Goal: Transaction & Acquisition: Purchase product/service

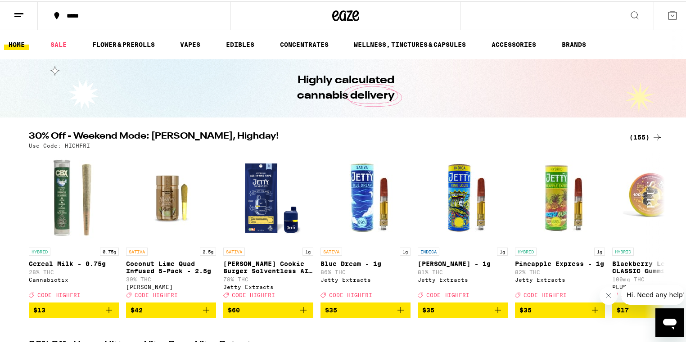
click at [653, 135] on icon at bounding box center [656, 136] width 7 height 6
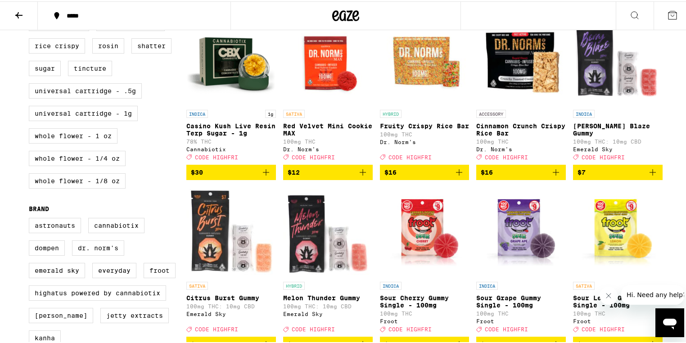
scroll to position [360, 0]
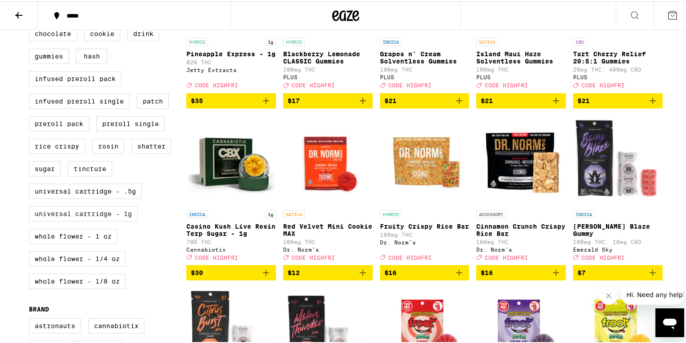
click at [96, 220] on label "Universal Cartridge - 1g" at bounding box center [83, 212] width 109 height 15
click at [31, 4] on input "Universal Cartridge - 1g" at bounding box center [31, 4] width 0 height 0
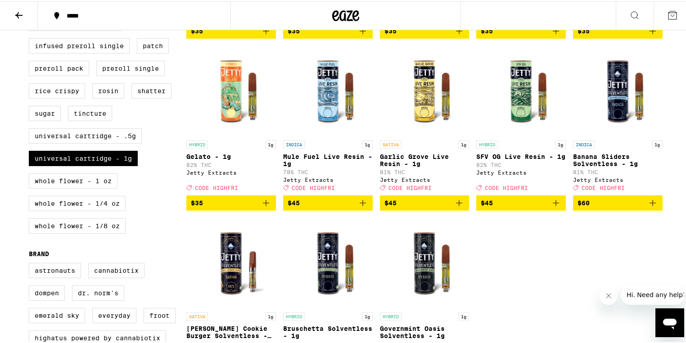
scroll to position [360, 0]
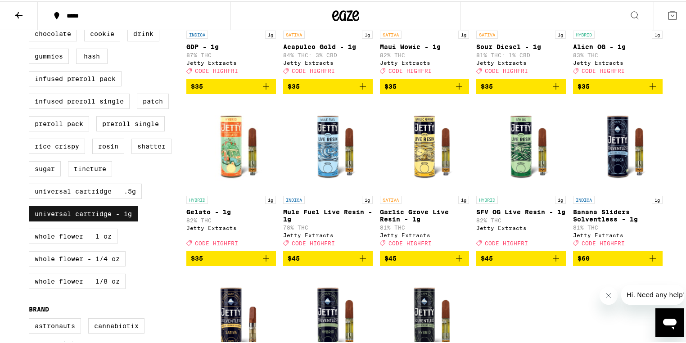
click at [85, 220] on label "Universal Cartridge - 1g" at bounding box center [83, 212] width 109 height 15
click at [31, 4] on input "Universal Cartridge - 1g" at bounding box center [31, 4] width 0 height 0
checkbox input "false"
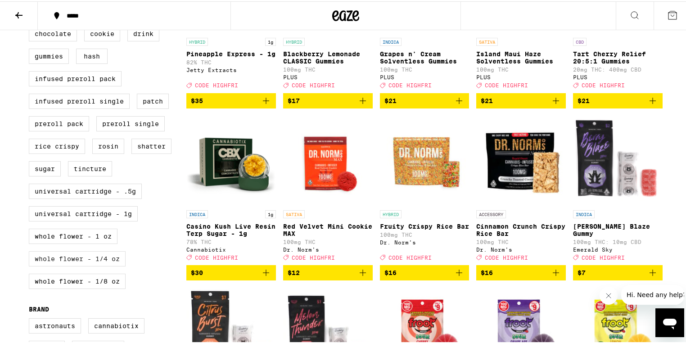
scroll to position [600, 0]
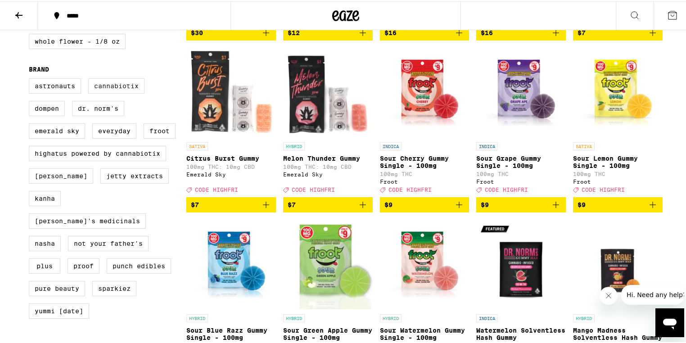
click at [108, 92] on label "Cannabiotix" at bounding box center [116, 84] width 56 height 15
click at [31, 79] on input "Cannabiotix" at bounding box center [31, 78] width 0 height 0
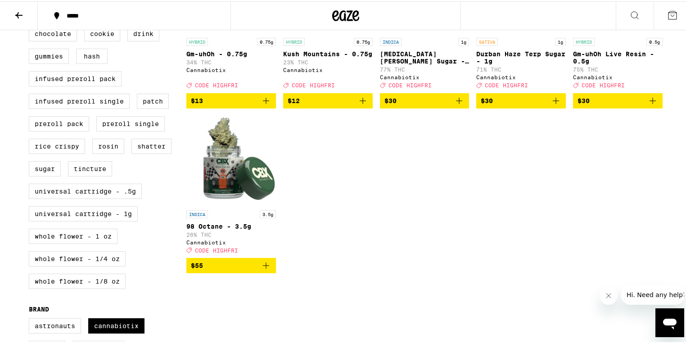
click at [475, 265] on div "HYBRID 0.75g Cereal Milk - 0.75g 28% THC Cannabiotix Deal Created with Sketch. …" at bounding box center [424, 21] width 476 height 502
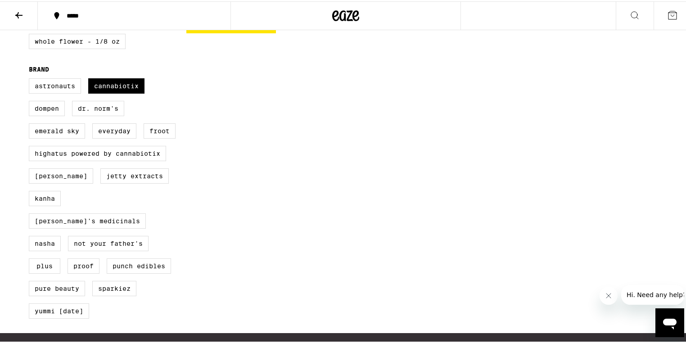
scroll to position [480, 0]
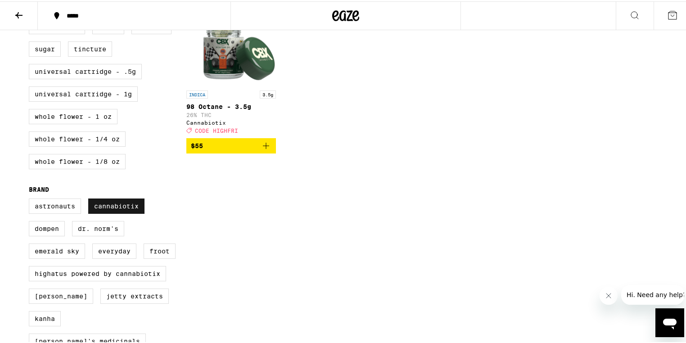
click at [129, 212] on label "Cannabiotix" at bounding box center [116, 204] width 56 height 15
click at [31, 199] on input "Cannabiotix" at bounding box center [31, 198] width 0 height 0
checkbox input "false"
